Goal: Entertainment & Leisure: Consume media (video, audio)

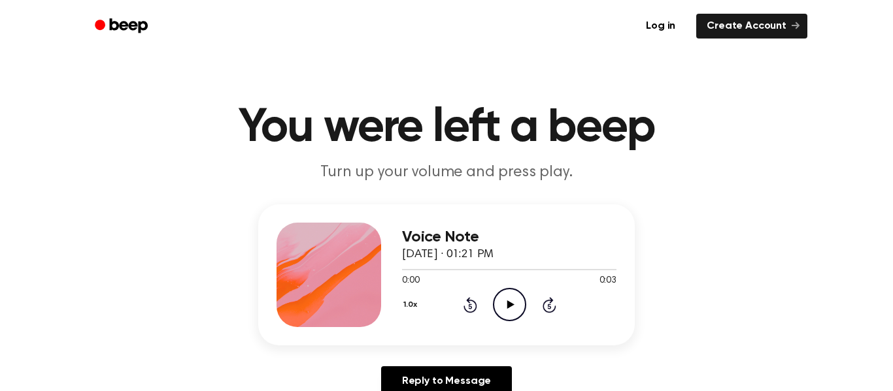
click at [519, 307] on icon "Play Audio" at bounding box center [509, 304] width 33 height 33
click at [519, 303] on icon "Play Audio" at bounding box center [509, 304] width 33 height 33
click at [511, 304] on icon at bounding box center [510, 305] width 7 height 8
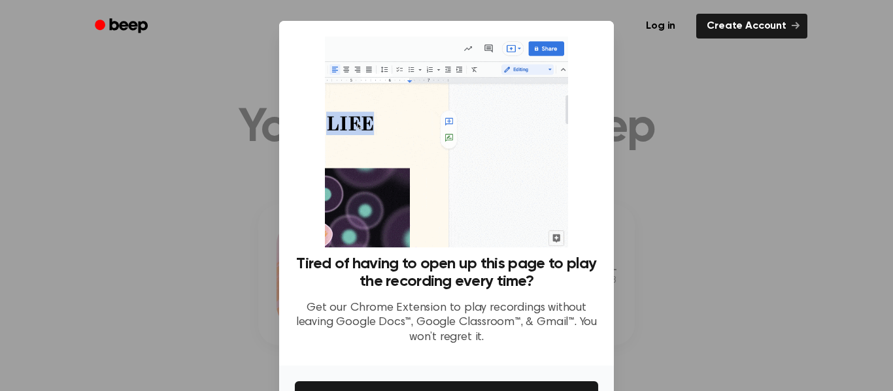
click at [693, 295] on div at bounding box center [446, 195] width 893 height 391
